Goal: Task Accomplishment & Management: Manage account settings

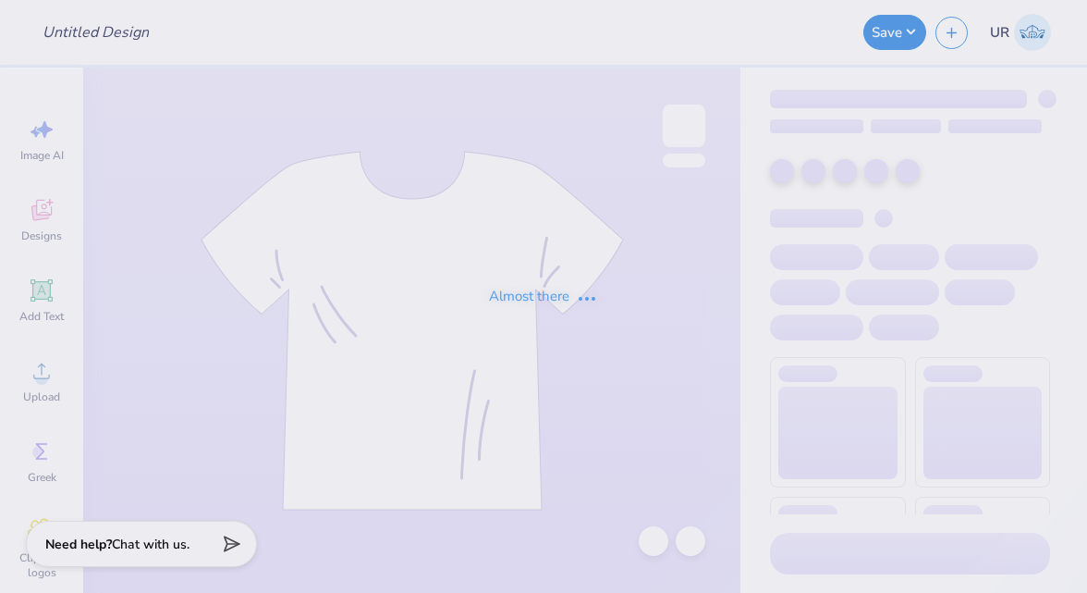
type input "Formal shirts for Kappa Kappa Gamma"
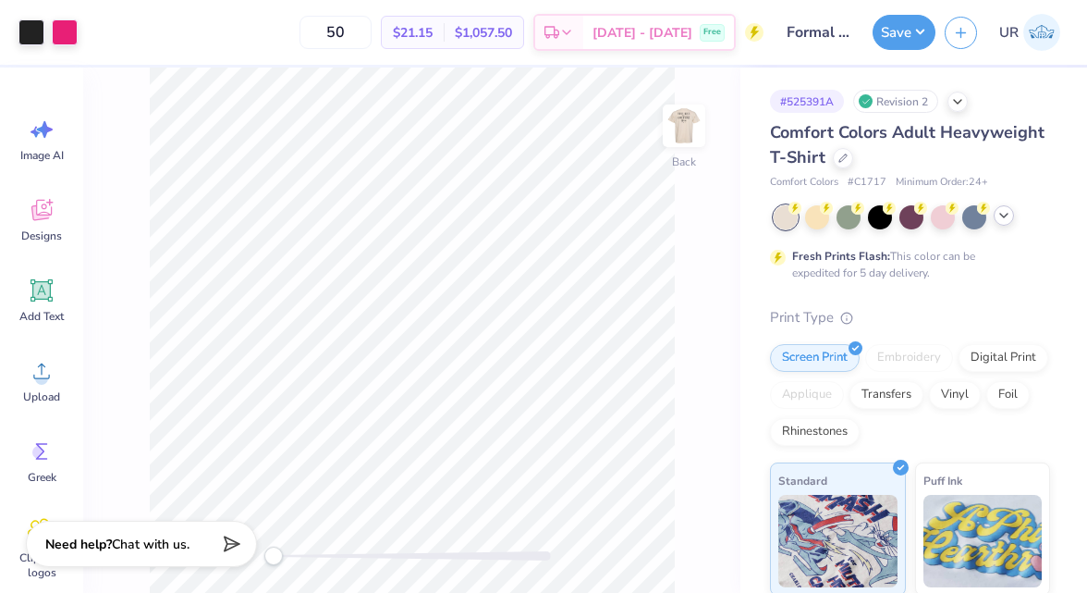
click at [1006, 213] on icon at bounding box center [1004, 215] width 15 height 15
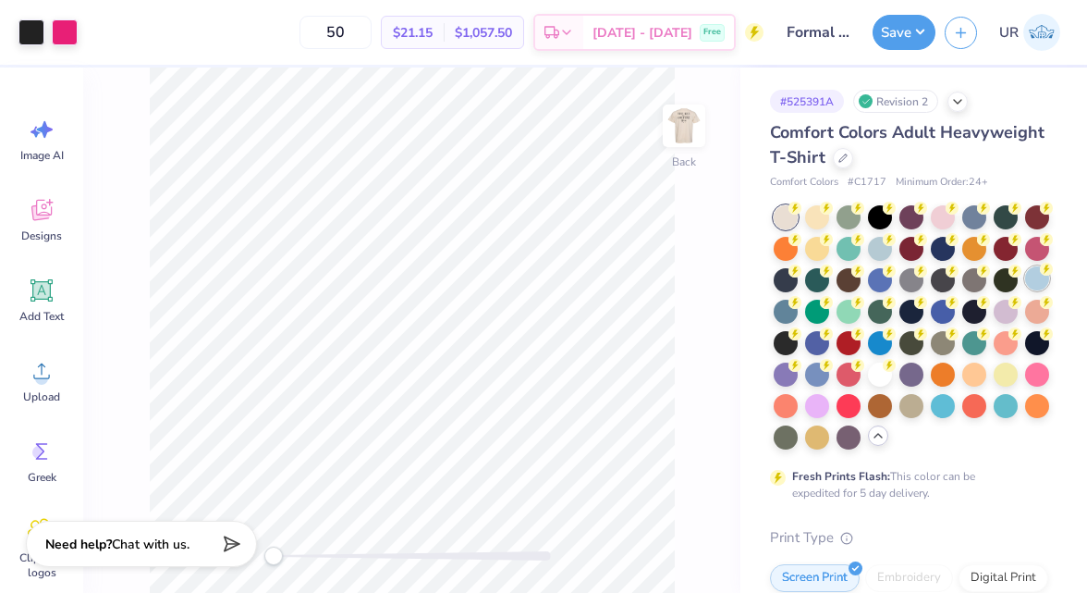
click at [1047, 277] on div at bounding box center [1037, 278] width 24 height 24
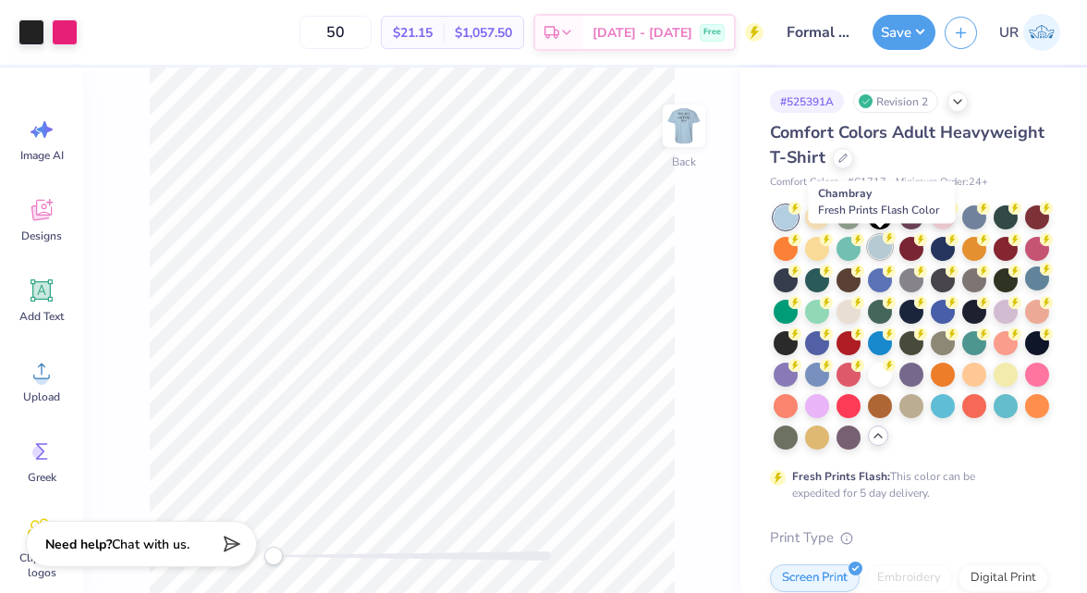
click at [871, 235] on div at bounding box center [880, 247] width 24 height 24
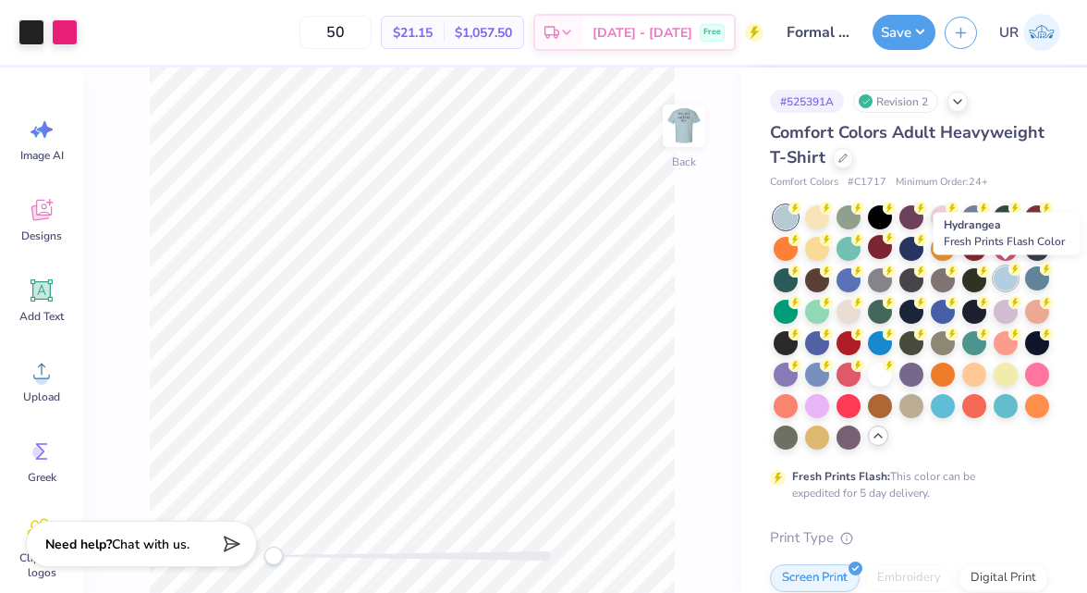
click at [1012, 284] on div at bounding box center [1006, 278] width 24 height 24
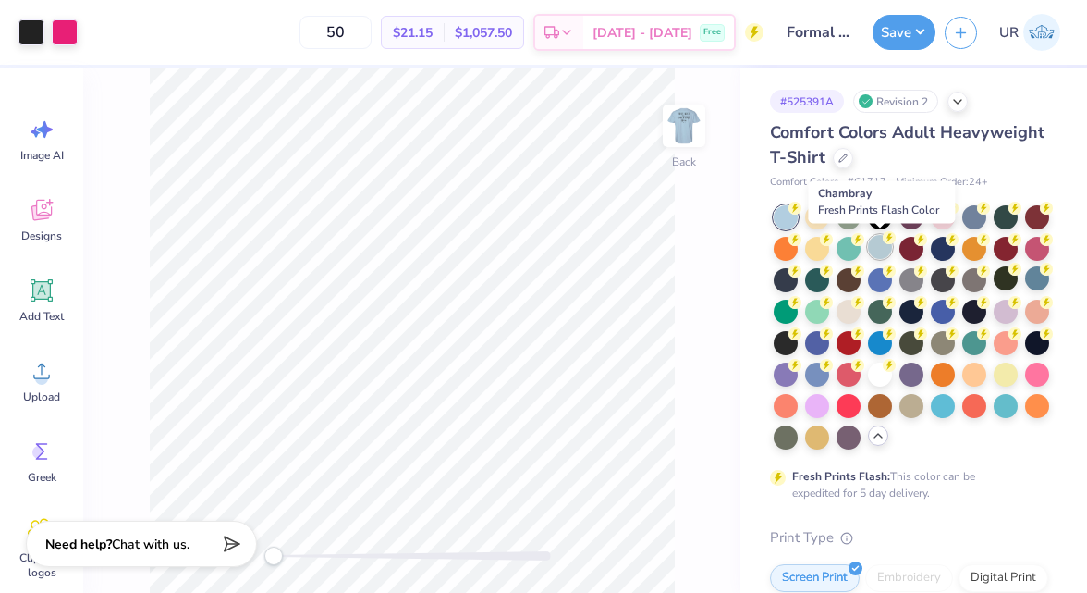
click at [885, 241] on icon at bounding box center [889, 237] width 13 height 13
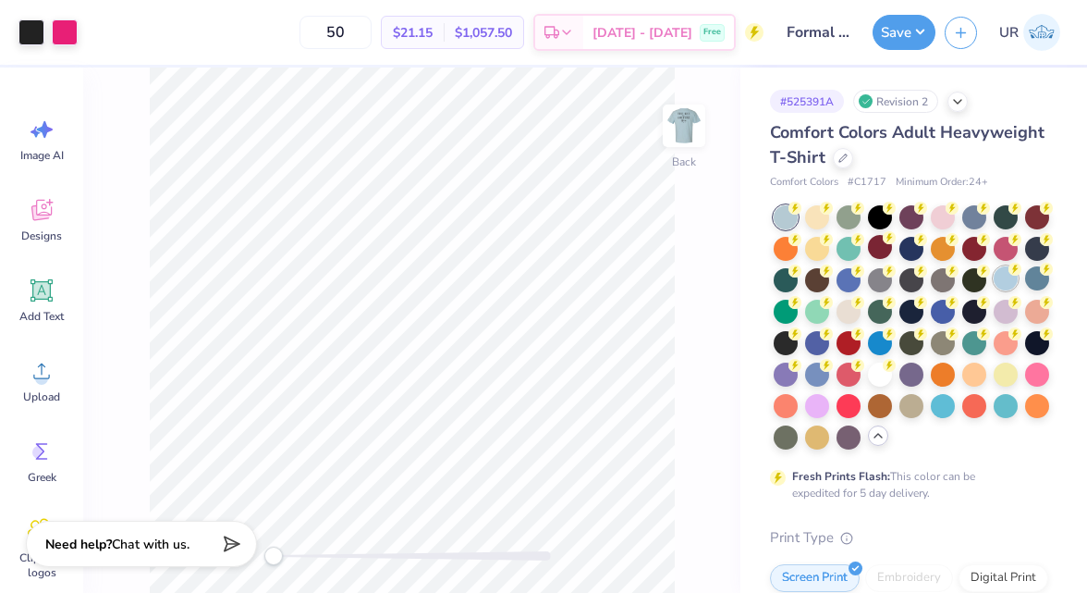
click at [1008, 285] on div at bounding box center [1006, 278] width 24 height 24
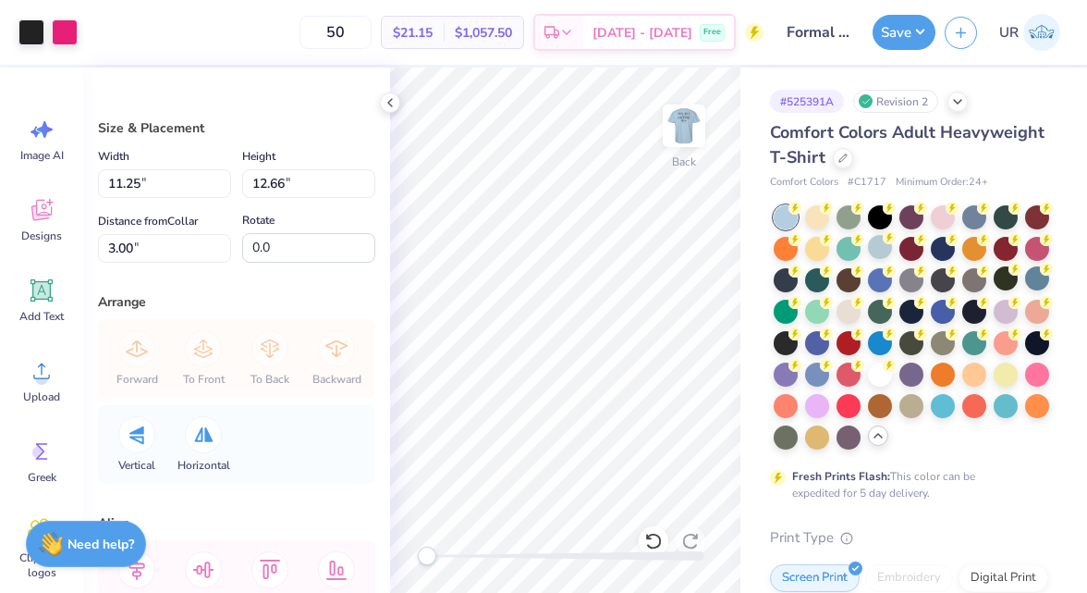
click at [877, 55] on div "Save UR" at bounding box center [980, 32] width 214 height 65
click at [888, 41] on button "Save" at bounding box center [904, 29] width 63 height 35
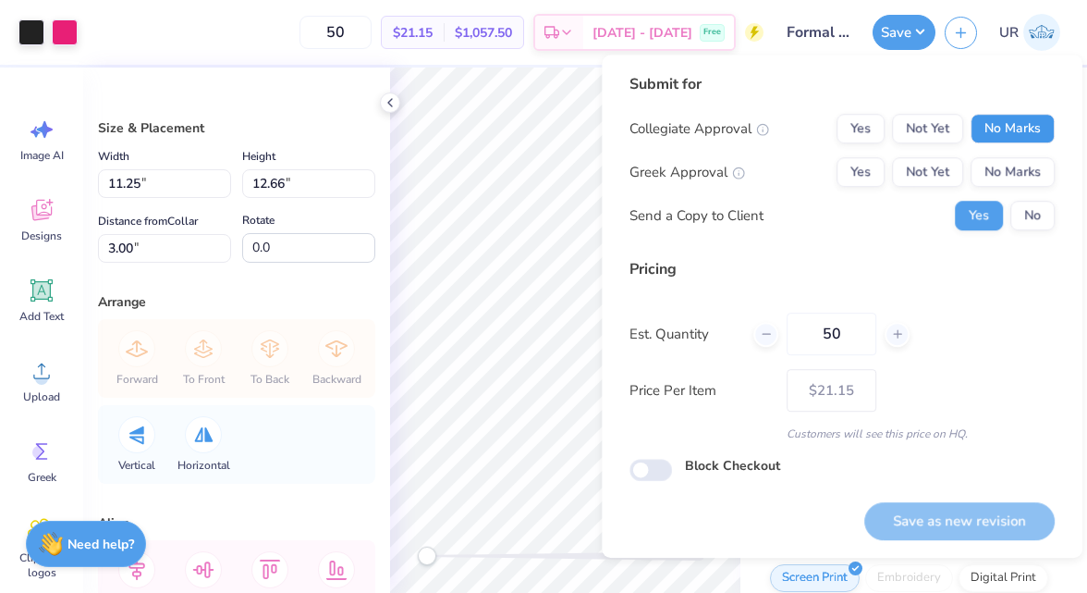
click at [1024, 116] on button "No Marks" at bounding box center [1013, 129] width 84 height 30
click at [1030, 188] on div "Collegiate Approval Yes Not Yet No Marks Greek Approval Yes Not Yet No Marks Se…" at bounding box center [842, 172] width 425 height 116
click at [1030, 179] on button "No Marks" at bounding box center [1013, 172] width 84 height 30
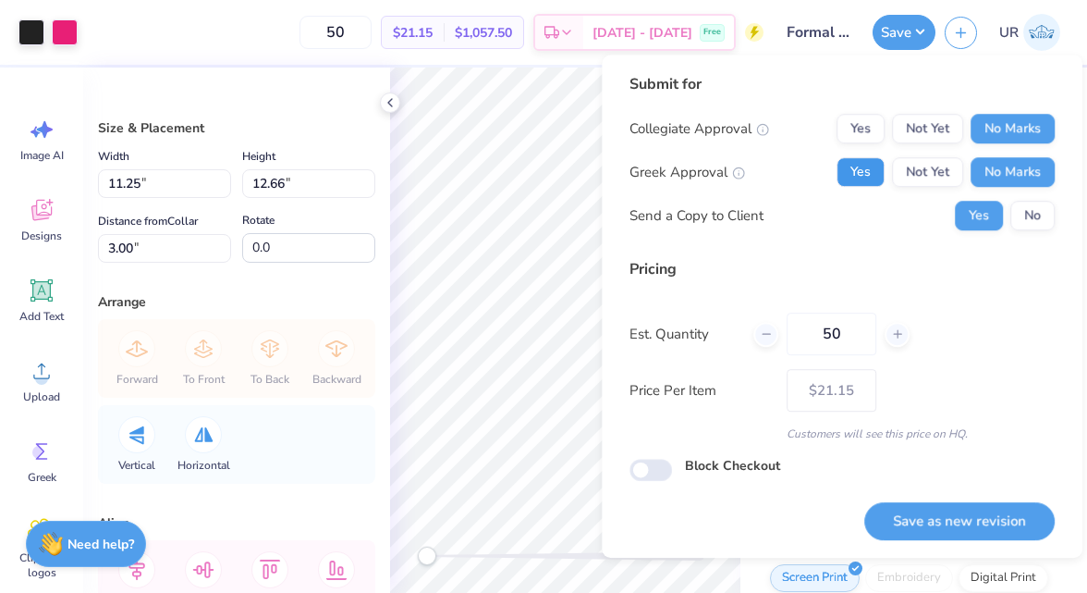
click at [861, 184] on button "Yes" at bounding box center [861, 172] width 48 height 30
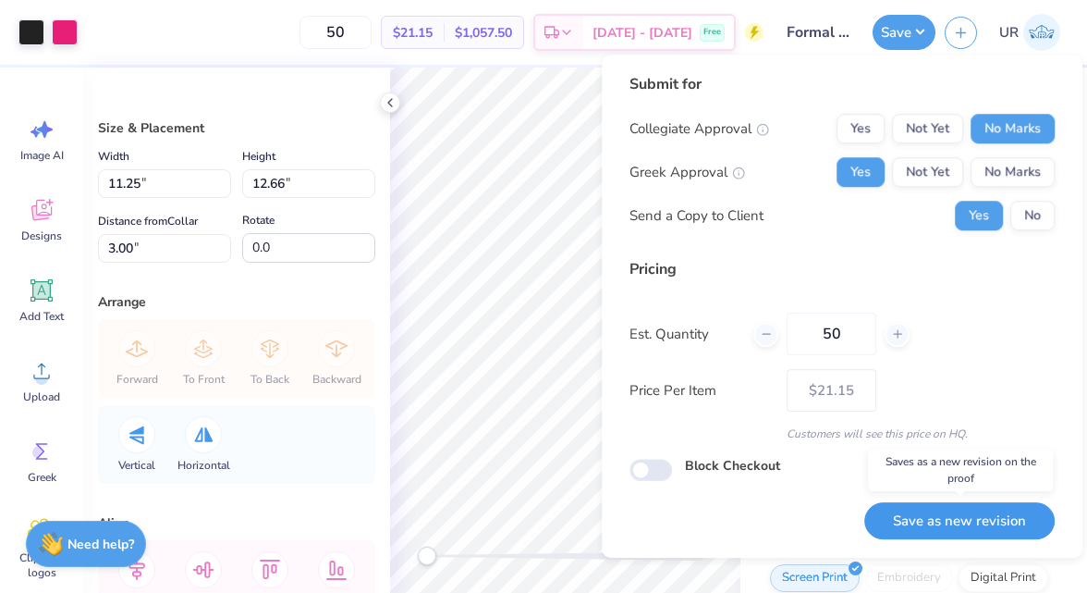
click at [960, 524] on button "Save as new revision" at bounding box center [959, 521] width 190 height 38
type input "– –"
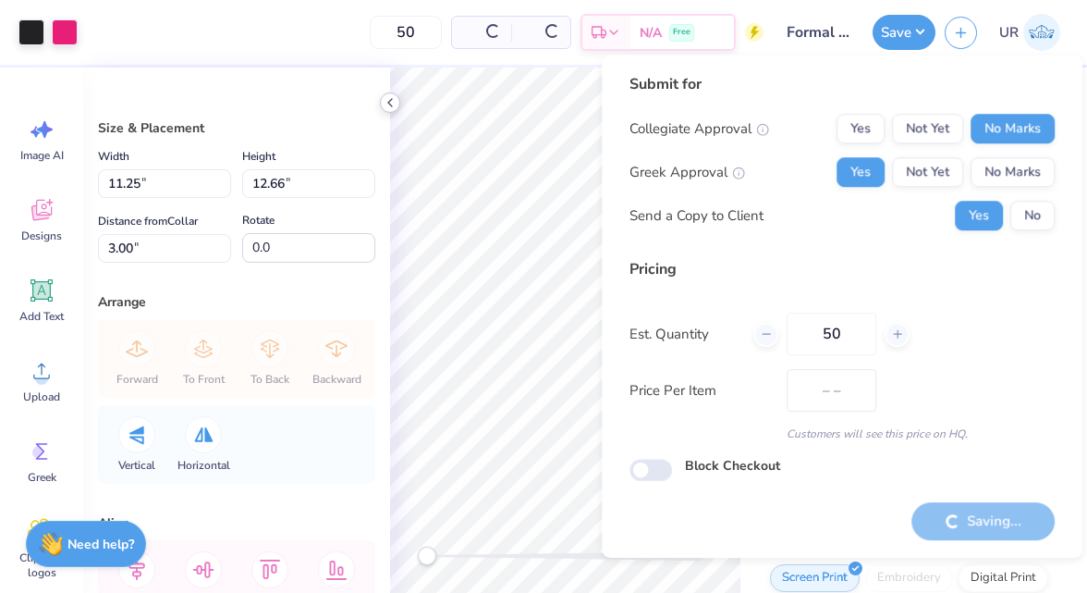
click at [392, 102] on icon at bounding box center [390, 102] width 15 height 15
